Goal: Task Accomplishment & Management: Use online tool/utility

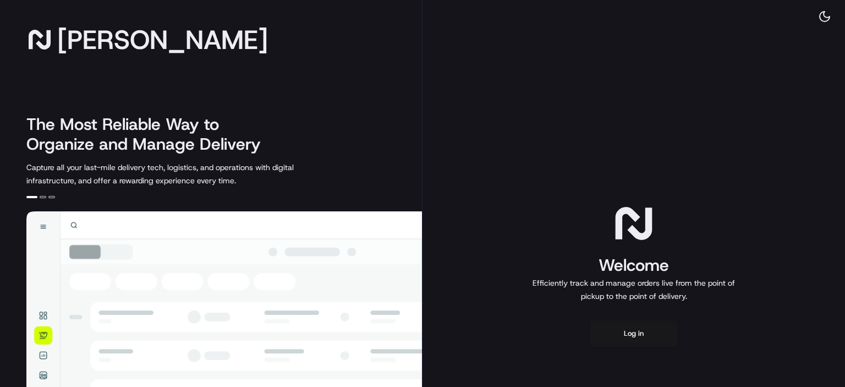
click at [647, 331] on button "Log in" at bounding box center [634, 333] width 88 height 26
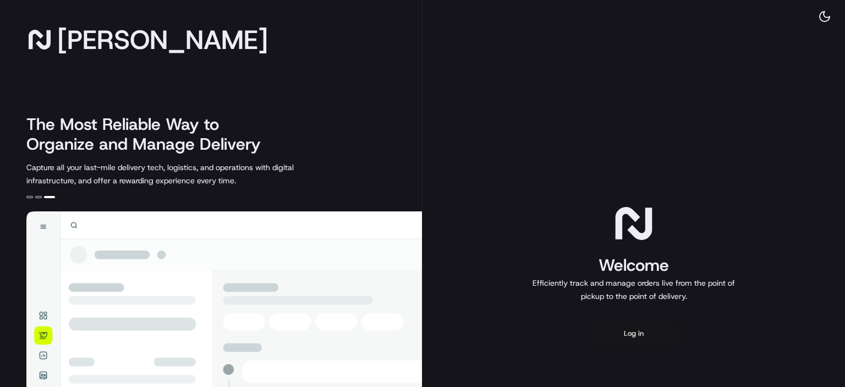
click at [628, 325] on button "Log in" at bounding box center [634, 333] width 88 height 26
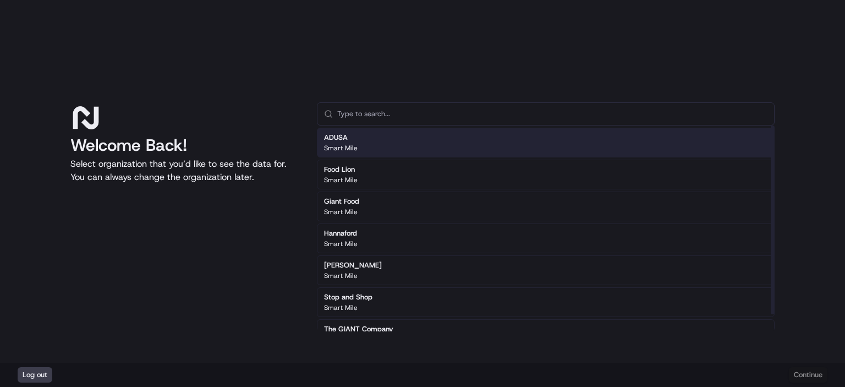
click at [358, 148] on div "ADUSA Smart Mile" at bounding box center [546, 143] width 458 height 30
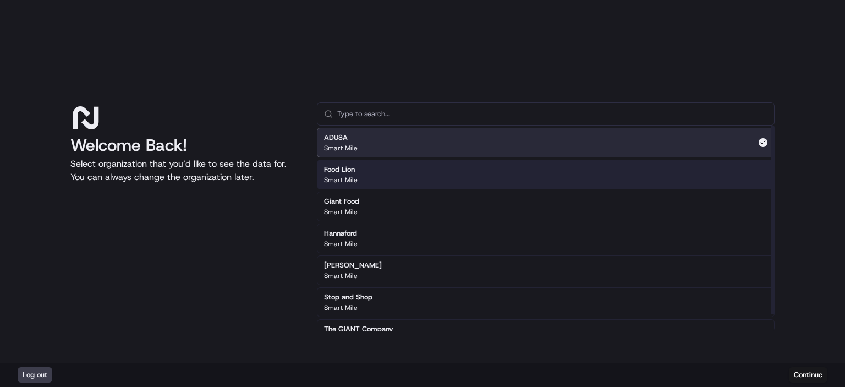
click at [397, 164] on div "Food Lion Smart Mile" at bounding box center [546, 174] width 458 height 30
click at [458, 142] on div "ADUSA Smart Mile" at bounding box center [546, 143] width 458 height 30
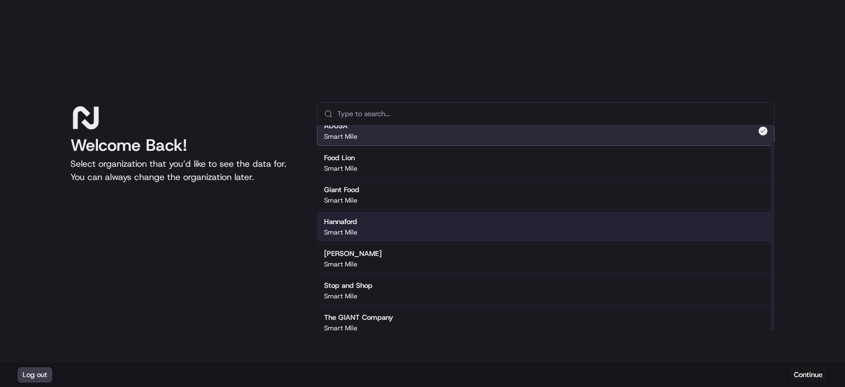
scroll to position [18, 0]
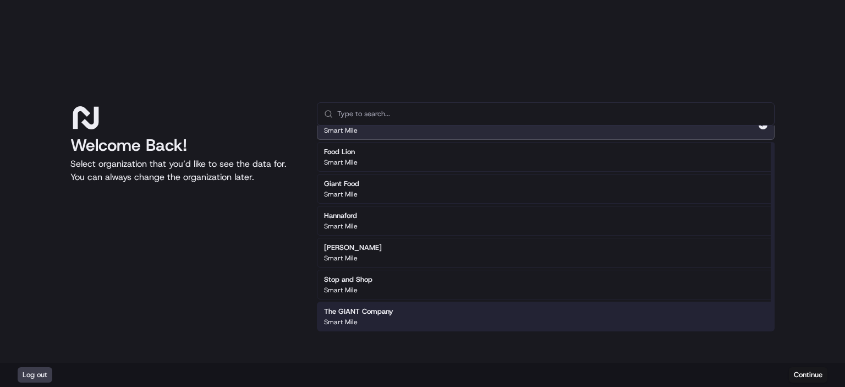
click at [407, 308] on div "The GIANT Company Smart Mile" at bounding box center [546, 316] width 458 height 30
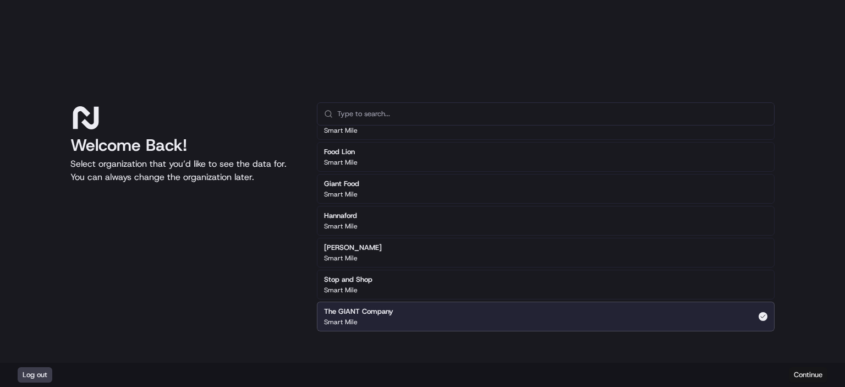
click at [803, 373] on button "Continue" at bounding box center [808, 374] width 38 height 15
